Goal: Task Accomplishment & Management: Manage account settings

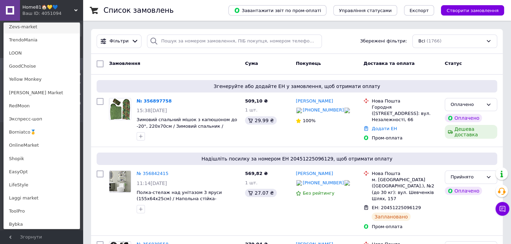
scroll to position [414, 0]
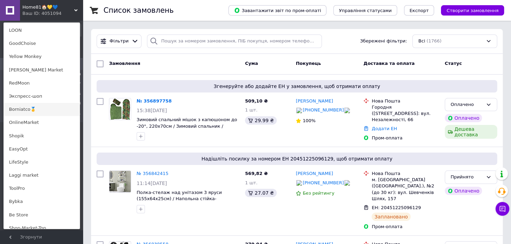
click at [51, 107] on link "Borniatco🥇" at bounding box center [42, 109] width 76 height 13
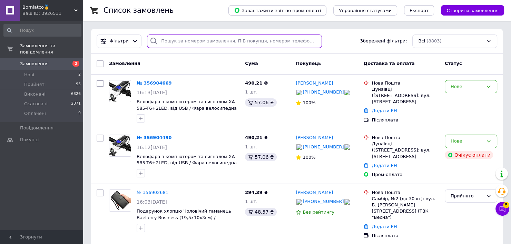
click at [196, 42] on input "search" at bounding box center [234, 41] width 175 height 13
paste input "356874028"
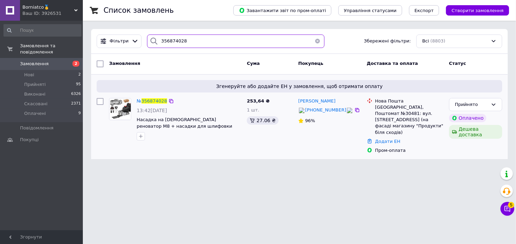
type input "356874028"
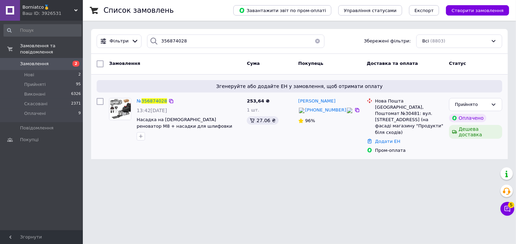
click at [153, 105] on div "№ 356874028 13:42[DATE] Насадка на [DEMOGRAPHIC_DATA] реноватор M8 + насадки дл…" at bounding box center [189, 119] width 110 height 48
click at [154, 101] on span "356874028" at bounding box center [154, 100] width 26 height 5
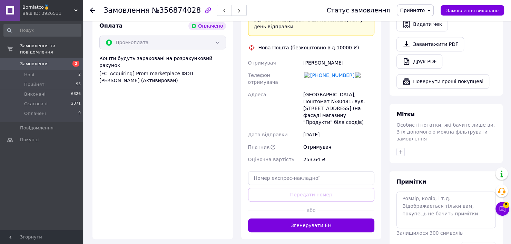
scroll to position [449, 0]
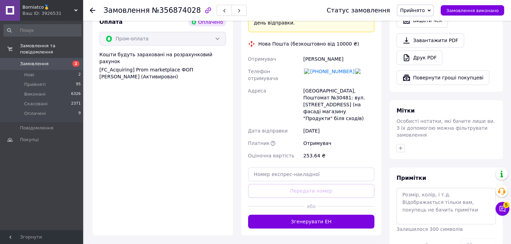
click at [46, 16] on div "Ваш ID: 3926531" at bounding box center [52, 13] width 60 height 6
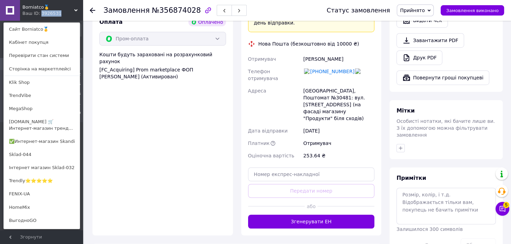
drag, startPoint x: 46, startPoint y: 16, endPoint x: 61, endPoint y: 34, distance: 24.0
click at [46, 16] on div "Ваш ID: 3926531" at bounding box center [36, 13] width 29 height 6
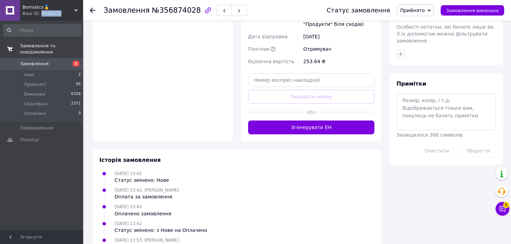
scroll to position [545, 0]
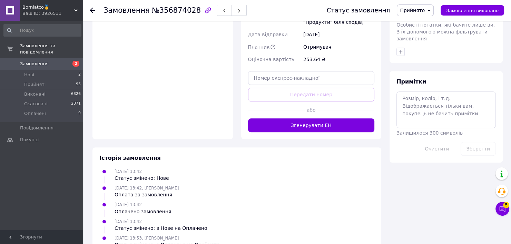
click at [67, 6] on span "Borniatco🥇" at bounding box center [48, 7] width 52 height 6
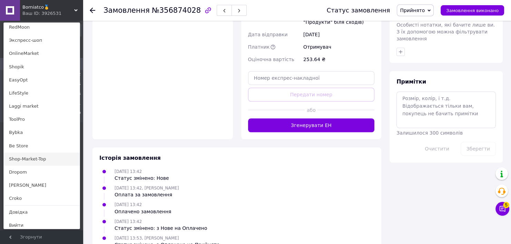
scroll to position [486, 0]
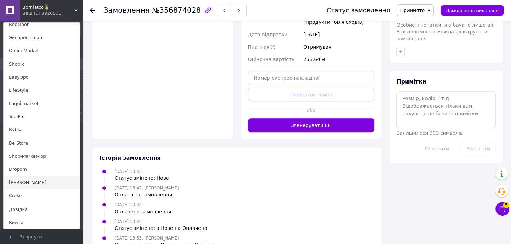
click at [35, 183] on link "[PERSON_NAME]" at bounding box center [42, 182] width 76 height 13
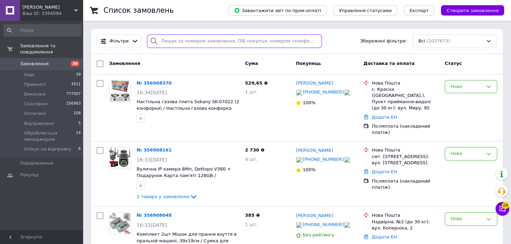
click at [168, 37] on input "search" at bounding box center [234, 41] width 175 height 13
paste input "356893761"
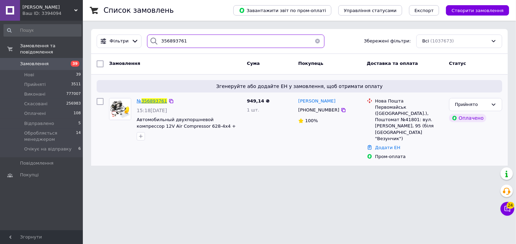
type input "356893761"
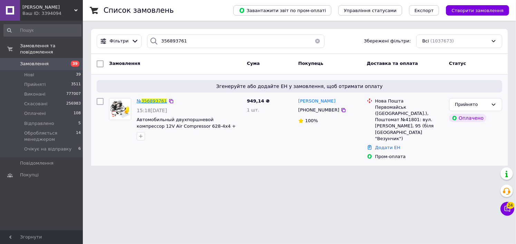
click at [153, 100] on span "356893761" at bounding box center [154, 100] width 26 height 5
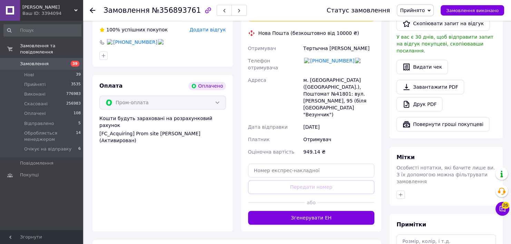
scroll to position [380, 0]
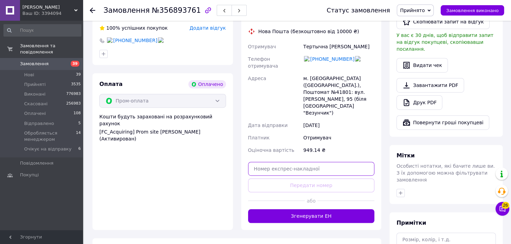
click at [278, 162] on input "text" at bounding box center [311, 169] width 127 height 14
paste input "20451225262520"
type input "20451225262520"
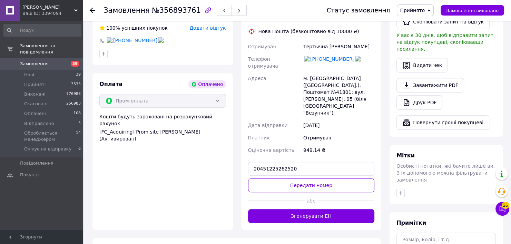
click at [280, 178] on button "Передати номер" at bounding box center [311, 185] width 127 height 14
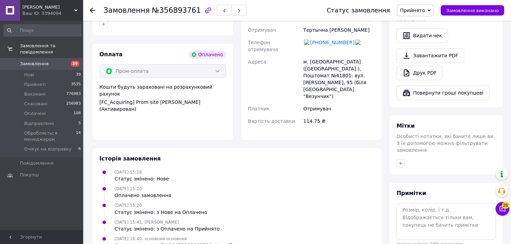
scroll to position [410, 0]
click at [53, 4] on span "[PERSON_NAME]" at bounding box center [48, 7] width 52 height 6
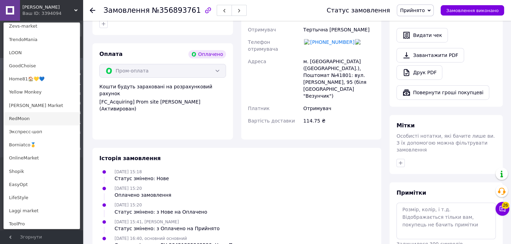
scroll to position [380, 0]
click at [49, 130] on link "Экспресс-шоп" at bounding box center [42, 130] width 76 height 13
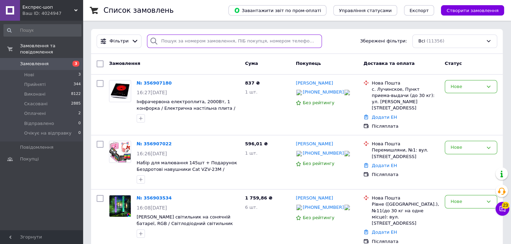
click at [186, 42] on input "search" at bounding box center [234, 41] width 175 height 13
paste input "356874538"
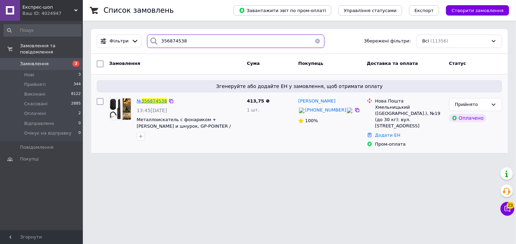
type input "356874538"
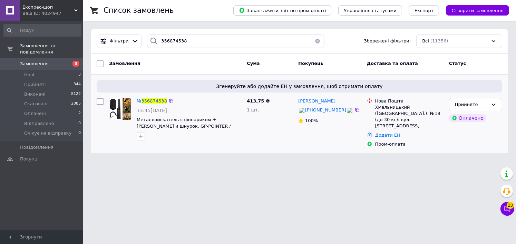
click at [149, 102] on span "356874538" at bounding box center [154, 100] width 26 height 5
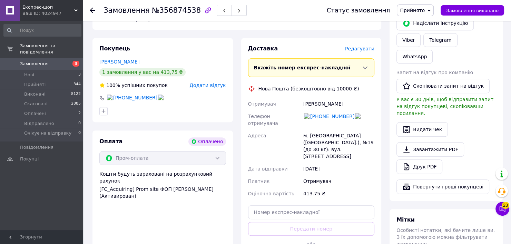
scroll to position [345, 0]
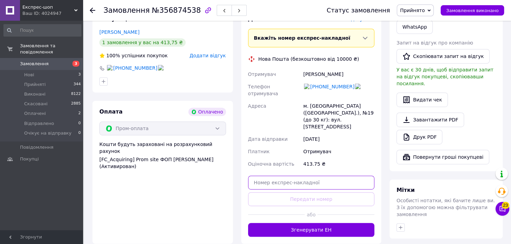
click at [268, 176] on input "text" at bounding box center [311, 183] width 127 height 14
paste input "20451225270510"
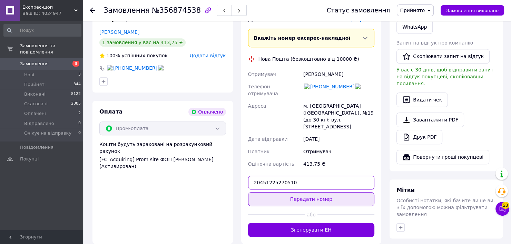
type input "20451225270510"
click at [281, 192] on button "Передати номер" at bounding box center [311, 199] width 127 height 14
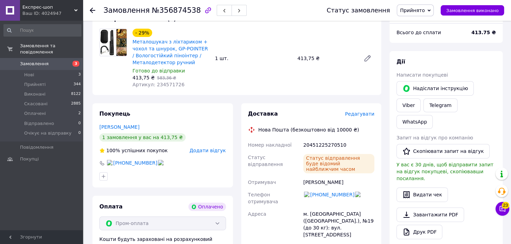
scroll to position [242, 0]
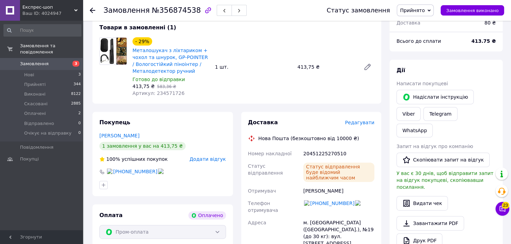
click at [55, 7] on span "Експрес-шоп" at bounding box center [48, 7] width 52 height 6
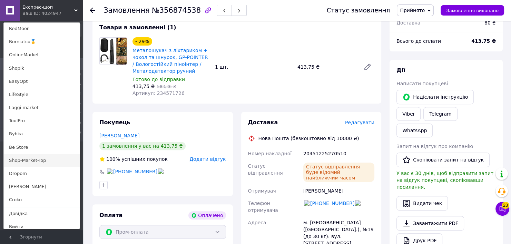
scroll to position [486, 0]
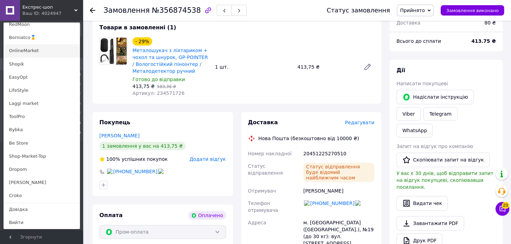
click at [33, 54] on link "OnlineMarket" at bounding box center [42, 50] width 76 height 13
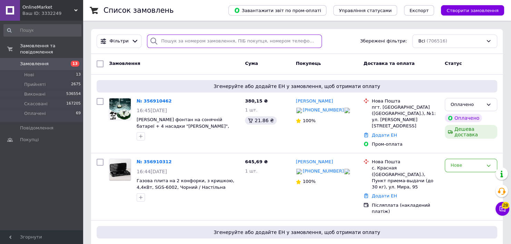
click at [171, 43] on input "search" at bounding box center [234, 41] width 175 height 13
paste input "356875871"
type input "356875871"
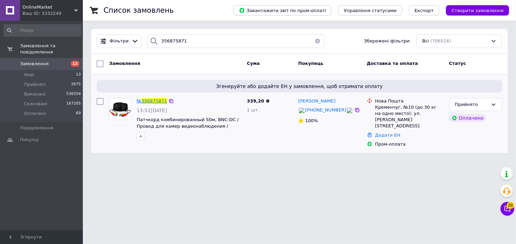
click at [151, 100] on span "356875871" at bounding box center [154, 100] width 26 height 5
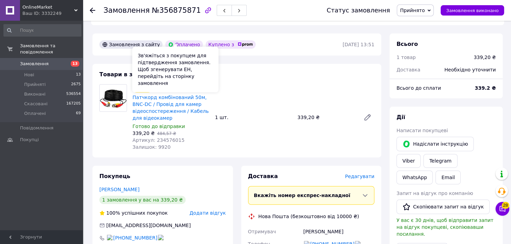
scroll to position [345, 0]
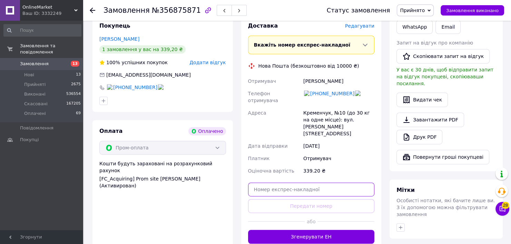
click at [273, 183] on input "text" at bounding box center [311, 190] width 127 height 14
paste input "20451225282857"
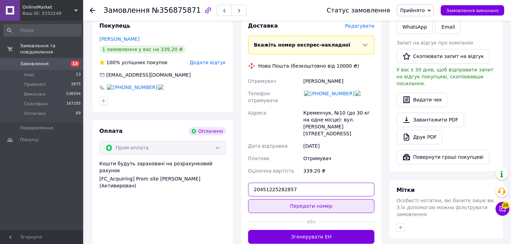
type input "20451225282857"
click at [284, 199] on button "Передати номер" at bounding box center [311, 206] width 127 height 14
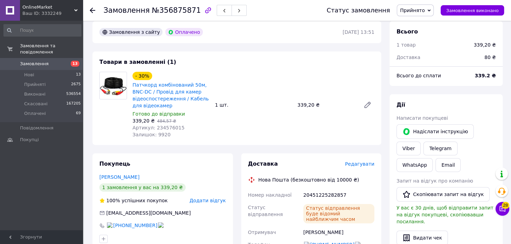
scroll to position [203, 0]
